Goal: Check status: Check status

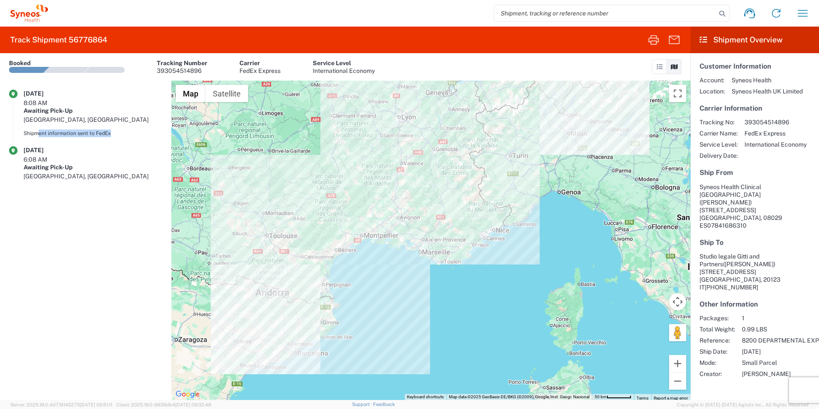
drag, startPoint x: 39, startPoint y: 116, endPoint x: 112, endPoint y: 118, distance: 72.8
click at [112, 129] on div "Shipment information sent to FedEx" at bounding box center [93, 133] width 139 height 8
drag, startPoint x: 21, startPoint y: 102, endPoint x: 117, endPoint y: 105, distance: 95.5
click at [117, 105] on article "09/10/2025 8:08 AM Awaiting Pick-Up Barcelona, ES Shipment information sent to …" at bounding box center [85, 118] width 171 height 57
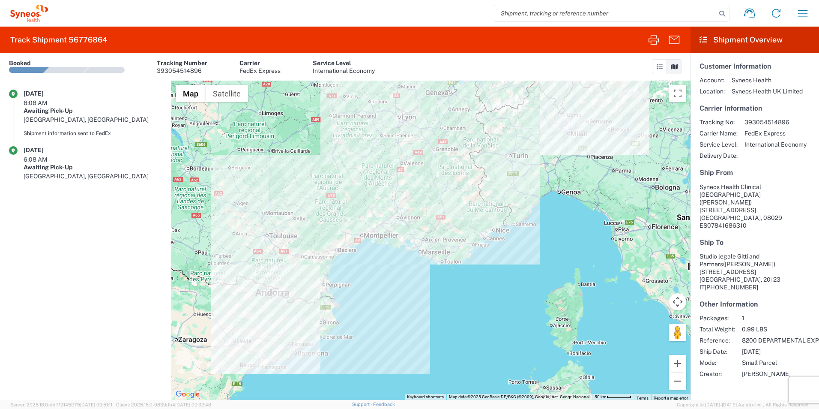
drag, startPoint x: 117, startPoint y: 105, endPoint x: 116, endPoint y: 149, distance: 43.7
click at [116, 149] on div "09/10/2025 6:08 AM Awaiting Pick-Up Barcelona, ES" at bounding box center [93, 166] width 139 height 40
drag, startPoint x: 67, startPoint y: 143, endPoint x: 122, endPoint y: 144, distance: 54.8
click at [122, 172] on div "Barcelona, ES" at bounding box center [93, 176] width 139 height 8
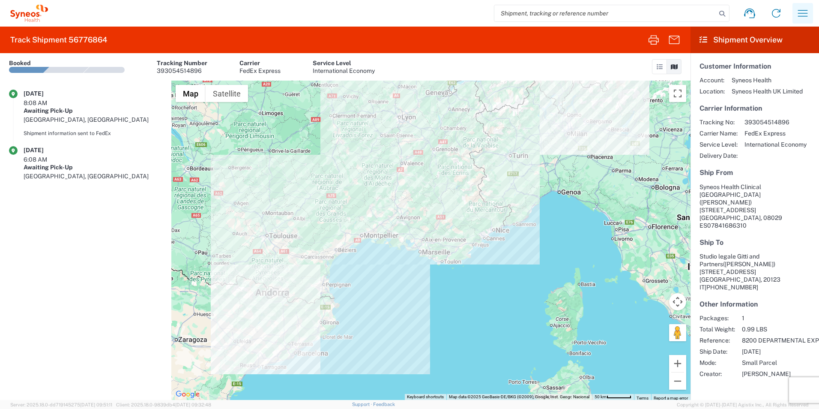
click at [802, 14] on icon "button" at bounding box center [803, 13] width 14 height 14
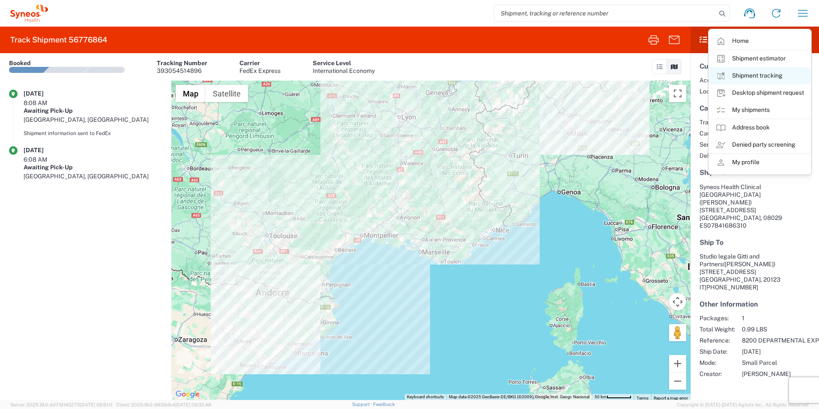
click at [758, 77] on link "Shipment tracking" at bounding box center [760, 75] width 102 height 17
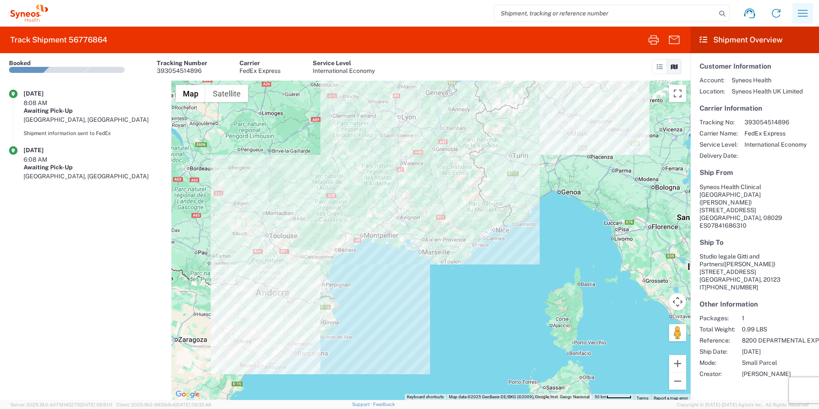
click at [796, 18] on icon "button" at bounding box center [803, 13] width 14 height 14
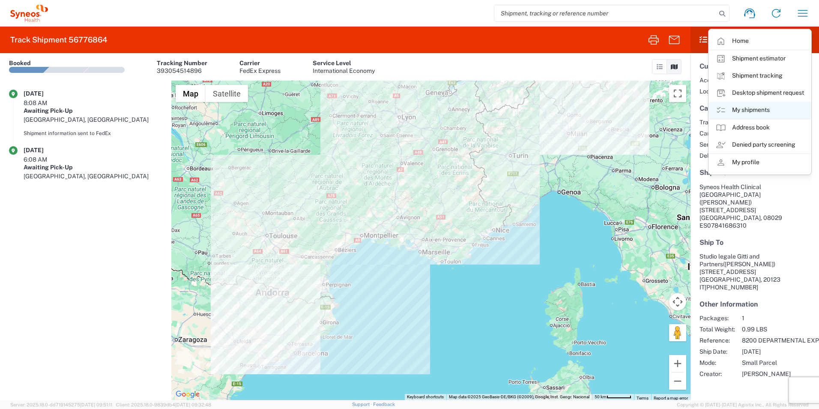
click at [754, 108] on link "My shipments" at bounding box center [760, 109] width 102 height 17
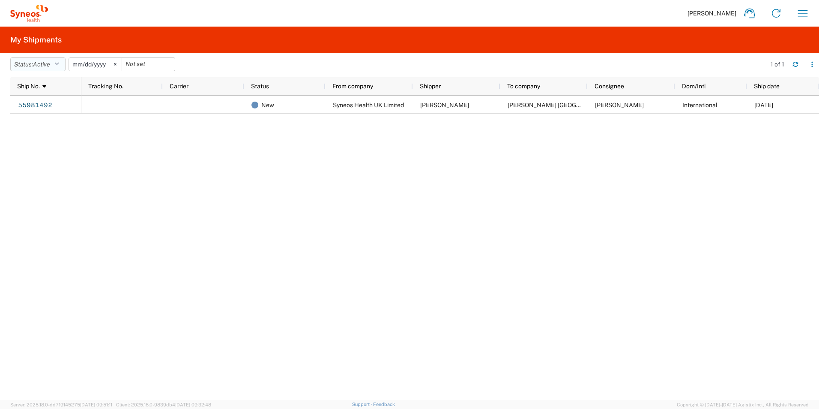
click at [57, 60] on button "Status: Active" at bounding box center [37, 64] width 55 height 14
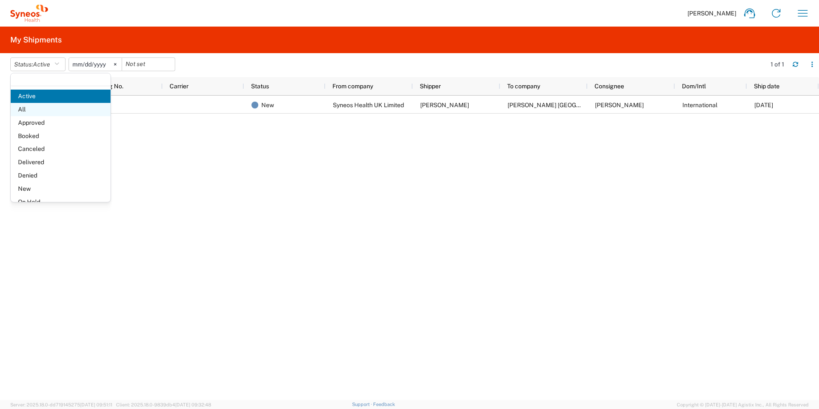
click at [34, 113] on span "All" at bounding box center [61, 109] width 100 height 13
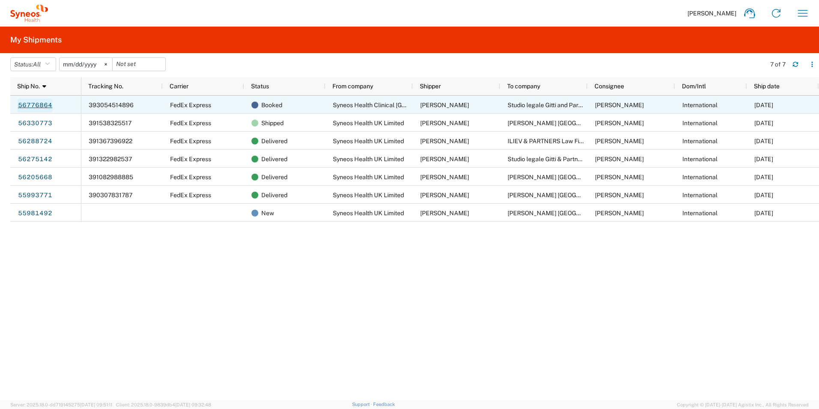
click at [38, 103] on link "56776864" at bounding box center [35, 106] width 35 height 14
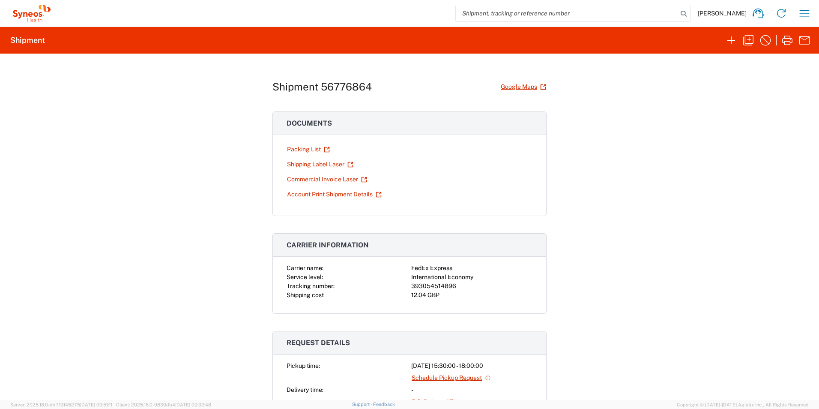
scroll to position [228, 0]
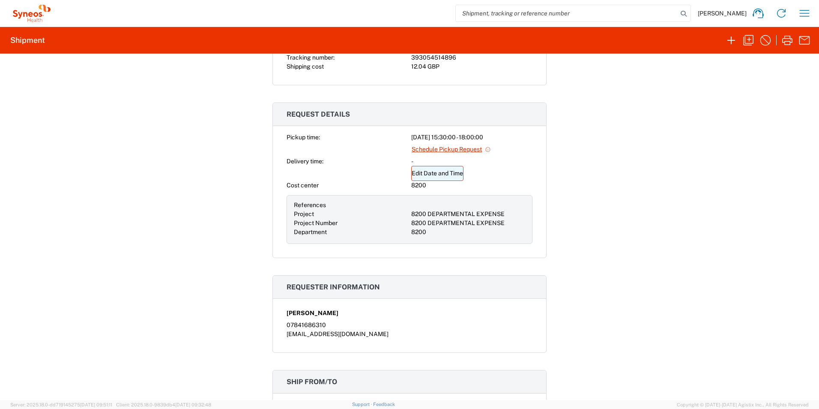
click at [437, 176] on link "Edit Date and Time" at bounding box center [437, 173] width 52 height 15
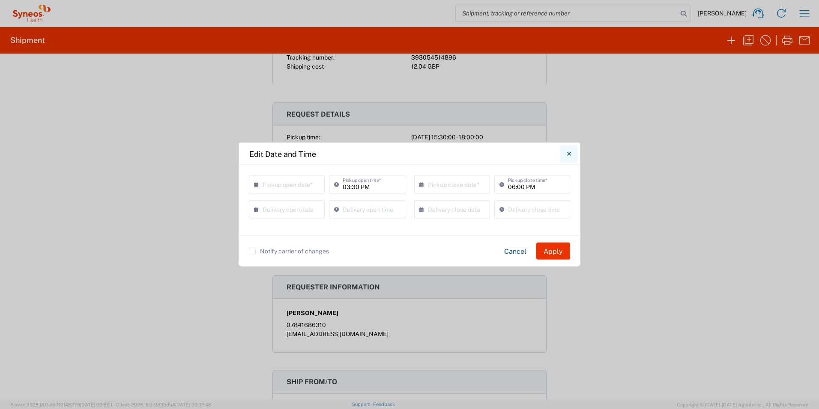
click at [568, 156] on icon "Close" at bounding box center [569, 154] width 4 height 8
